Goal: Navigation & Orientation: Find specific page/section

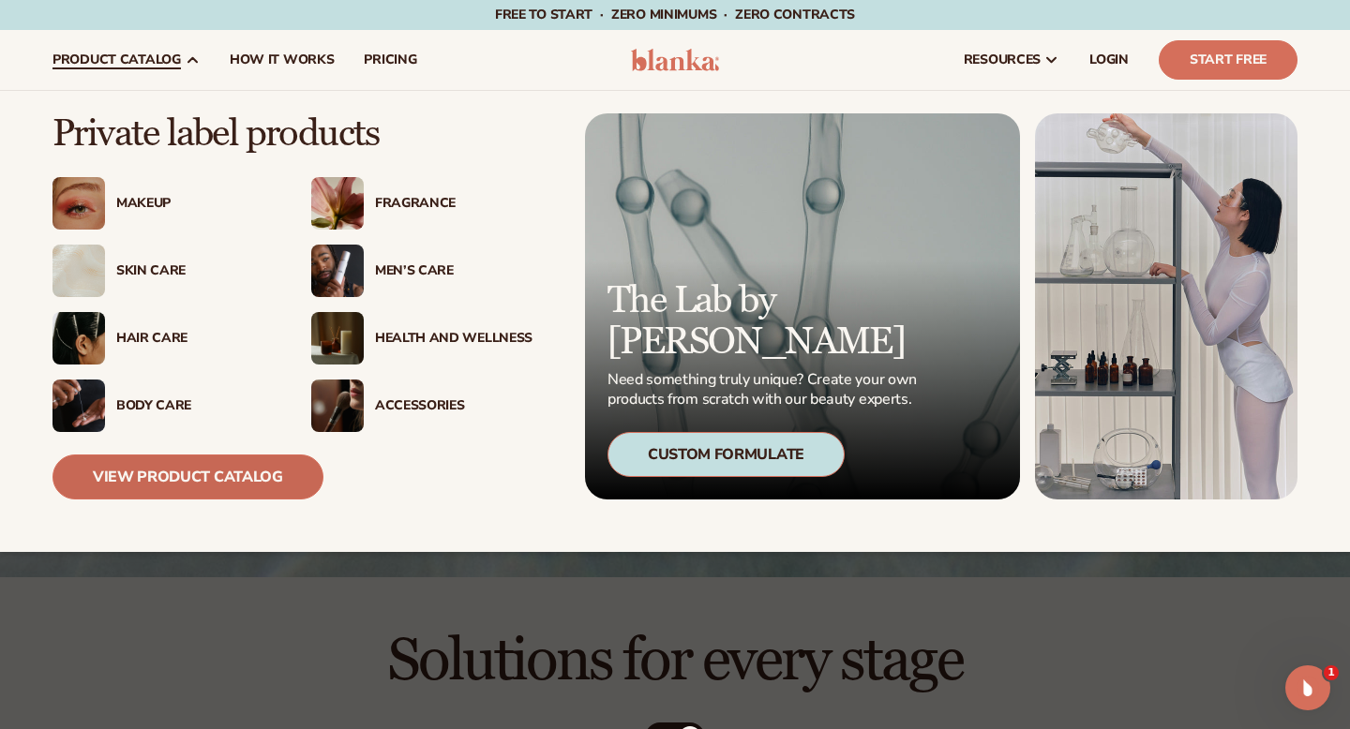
click at [202, 481] on link "View Product Catalog" at bounding box center [187, 477] width 271 height 45
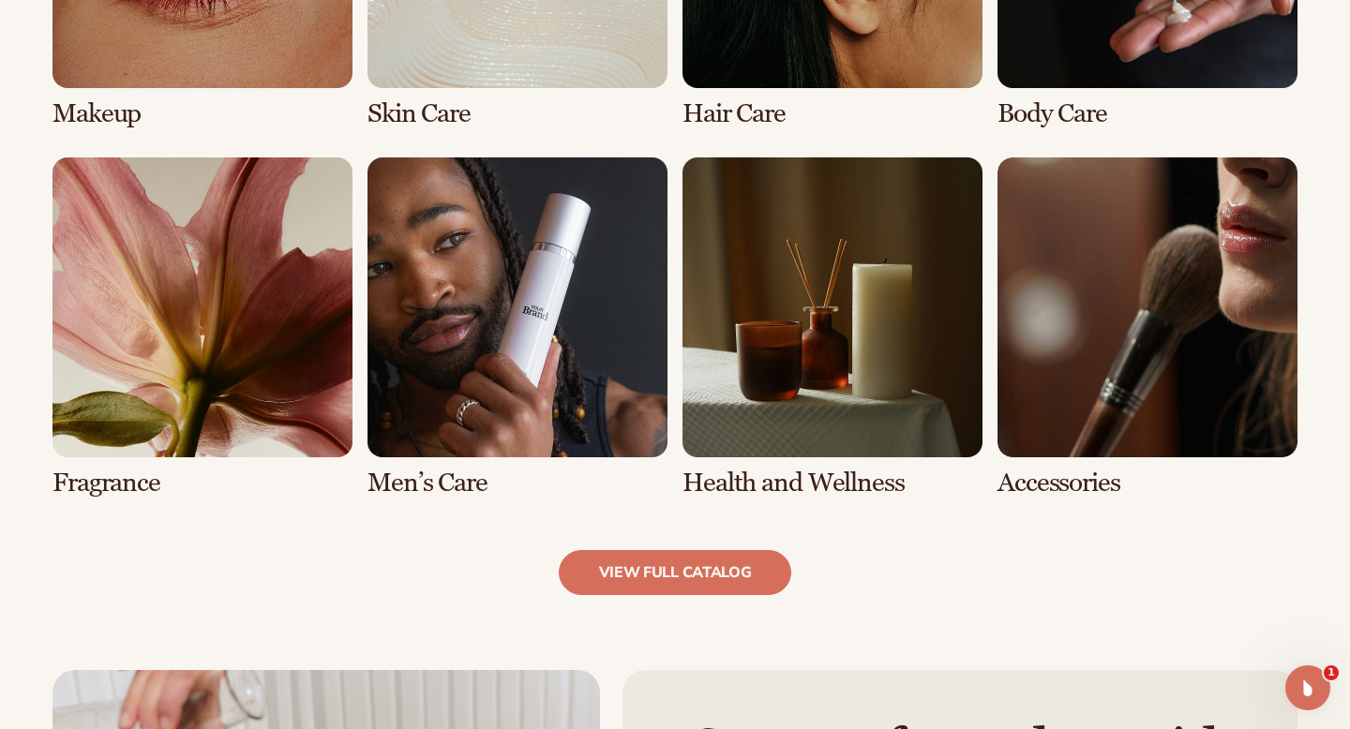
scroll to position [1623, 0]
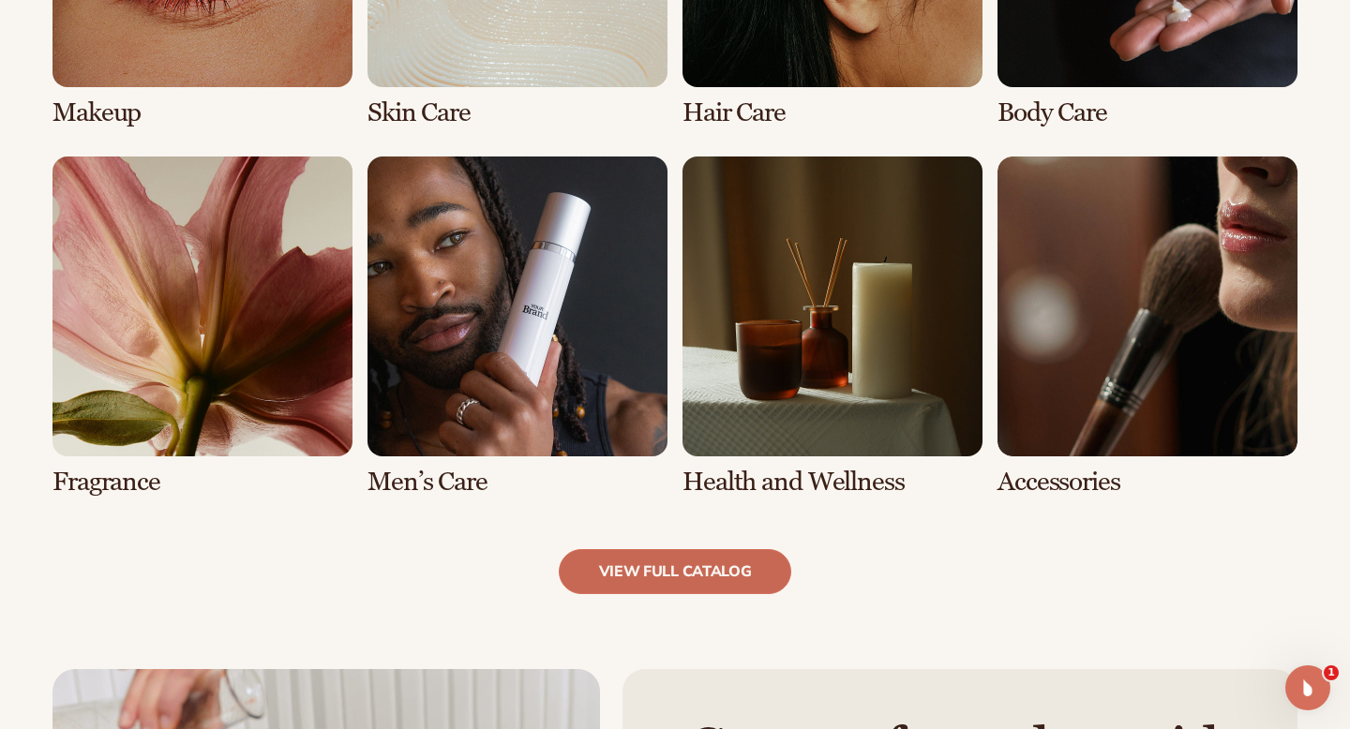
click at [747, 586] on link "view full catalog" at bounding box center [675, 571] width 233 height 45
